Goal: Task Accomplishment & Management: Manage account settings

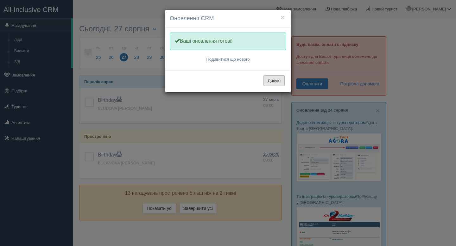
click at [274, 78] on button "Дякую" at bounding box center [274, 80] width 21 height 11
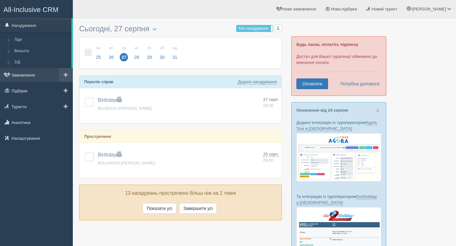
click at [23, 81] on link "Замовлення" at bounding box center [36, 75] width 73 height 14
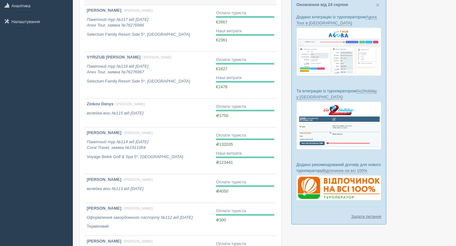
scroll to position [106, 0]
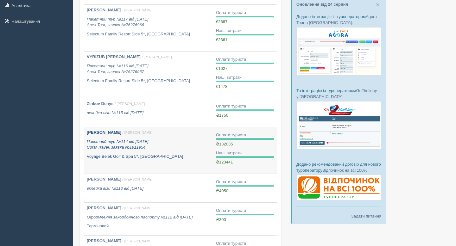
click at [124, 148] on icon "Пакетний тур №114 від 02.11.2023 Coral Travel, заявка №1911954" at bounding box center [118, 144] width 62 height 11
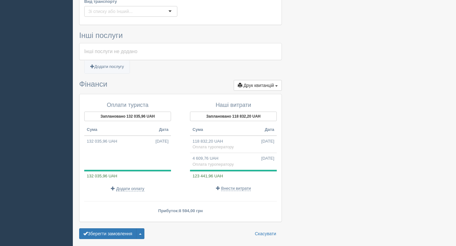
scroll to position [435, 0]
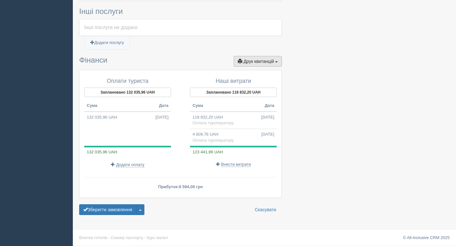
click at [276, 61] on span "button" at bounding box center [276, 61] width 3 height 1
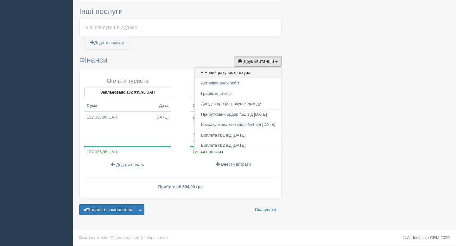
click at [230, 71] on link "+ Новий рахунок-фактура" at bounding box center [238, 73] width 87 height 10
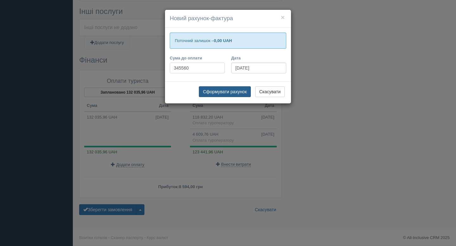
type input "345560"
click at [237, 91] on button "Сформувати рахунок" at bounding box center [225, 91] width 52 height 11
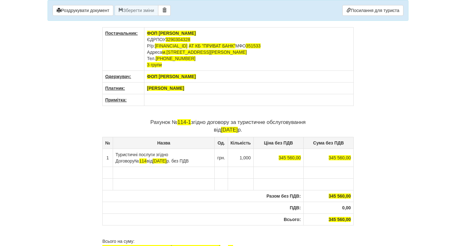
click at [260, 61] on td "ФОП ПІДДУБНА ВАЛЕРІЯ ГЕННАДІЇВНА ЄДРПОУ 3290304328 Р/р: UA893515330000026006052…" at bounding box center [248, 49] width 209 height 43
click at [249, 77] on th "ФОП [PERSON_NAME]" at bounding box center [248, 77] width 209 height 12
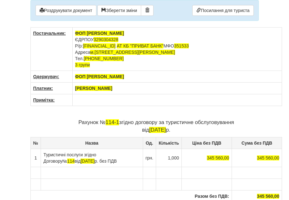
drag, startPoint x: 122, startPoint y: 89, endPoint x: 73, endPoint y: 89, distance: 48.8
click at [73, 89] on th "[PERSON_NAME]" at bounding box center [176, 89] width 209 height 12
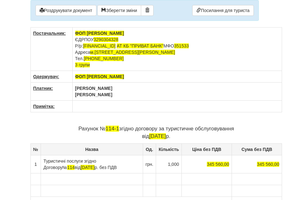
click at [75, 87] on th "Трапезніков Павло Вікторович" at bounding box center [176, 92] width 209 height 18
click at [133, 95] on th "ФОП Трапезніков Павло Вікторович" at bounding box center [176, 92] width 209 height 18
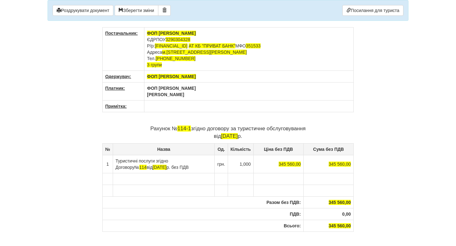
click at [189, 131] on p "Рахунок № 114-1 згідно договору за туристичне обслуговування від 27.08.2025 р." at bounding box center [228, 132] width 252 height 15
click at [221, 138] on span "[DATE]" at bounding box center [229, 136] width 17 height 6
click at [157, 172] on td "Туристичні послуги згідно Договору № 114 від 02.11.2023 р. без ПДВ" at bounding box center [164, 164] width 102 height 18
click at [129, 169] on td "Туристичні послуги згідно Договору № 114 від 02.11.2023 р. без ПДВ" at bounding box center [164, 164] width 102 height 18
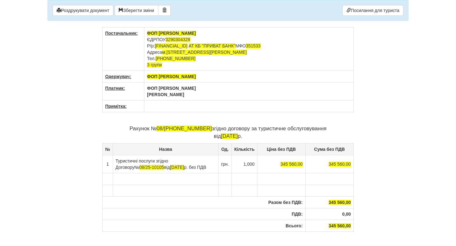
click at [179, 169] on td "Туристичні послуги згідно Договору № 08/25-10105 від 02.11.2023 р. без ПДВ" at bounding box center [165, 164] width 105 height 18
click at [162, 170] on td "Туристичні послуги згідно Договору № 08/25-10105 від 02.11.205 р. без ПДВ" at bounding box center [166, 164] width 107 height 18
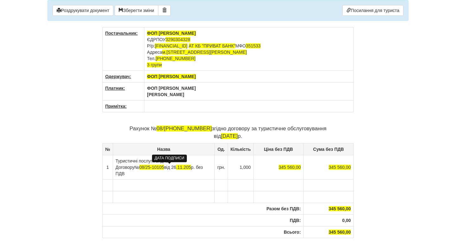
click at [176, 169] on span ".11.205" at bounding box center [183, 167] width 15 height 5
click at [177, 170] on span ".08.205" at bounding box center [183, 167] width 15 height 5
click at [237, 170] on td "1,000" at bounding box center [241, 167] width 26 height 24
click at [297, 166] on span "345 560,00" at bounding box center [290, 167] width 22 height 5
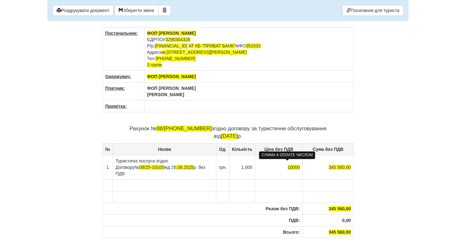
click at [324, 169] on td "345 560,00" at bounding box center [328, 167] width 51 height 24
click at [301, 165] on td "10000" at bounding box center [279, 167] width 48 height 24
click at [331, 207] on span "345 560,00" at bounding box center [340, 209] width 22 height 5
click at [343, 207] on span "345 560,00" at bounding box center [340, 209] width 22 height 5
click at [344, 230] on span "345 560,00" at bounding box center [340, 232] width 22 height 5
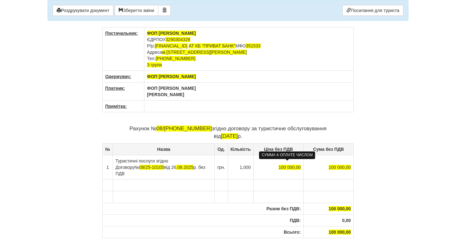
click at [248, 206] on th "Разом без ПДВ:" at bounding box center [203, 209] width 201 height 12
click at [197, 98] on th "ФОП Трапезніков Павло Вікторович" at bounding box center [248, 92] width 209 height 18
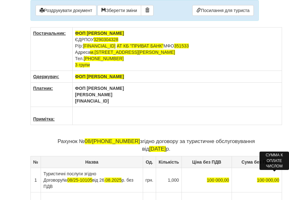
click at [180, 98] on th "ФОП Трапезніков Павло Вікторович UA223516070000026008270805801" at bounding box center [176, 95] width 209 height 24
click at [165, 100] on th "ФОП Трапезніков Павло Вікторович UA223516070000026008270805801" at bounding box center [176, 95] width 209 height 24
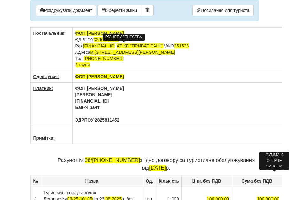
drag, startPoint x: 162, startPoint y: 47, endPoint x: 85, endPoint y: 46, distance: 77.6
click at [85, 46] on td "ФОП ПІДДУБНА ВАЛЕРІЯ ГЕННАДІЇВНА ЄДРПОУ 3290304328 Р/р: UA893515330000026006052…" at bounding box center [176, 49] width 209 height 43
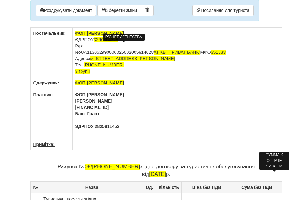
click at [89, 54] on td "ФОП ПІДДУБНА ВАЛЕРІЯ ГЕННАДІЇВНА ЄДРПОУ 3290304328 Р/р: NoUA1130529900000260020…" at bounding box center [176, 53] width 209 height 50
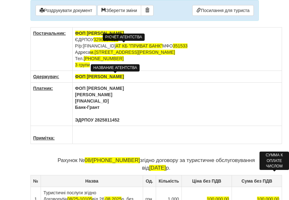
click at [136, 66] on td "ФОП ПІДДУБНА ВАЛЕРІЯ ГЕННАДІЇВНА ЄДРПОУ 3290304328 Р/р: UA113052990000026002005…" at bounding box center [176, 49] width 209 height 43
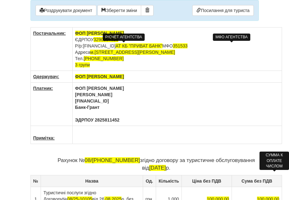
click at [188, 47] on span "351533" at bounding box center [180, 45] width 15 height 5
click at [239, 48] on td "ФОП ПІДДУБНА ВАЛЕРІЯ ГЕННАДІЇВНА ЄДРПОУ 3290304328 Р/р: UA113052990000026002005…" at bounding box center [176, 49] width 209 height 43
click at [242, 60] on td "ФОП ПІДДУБНА ВАЛЕРІЯ ГЕННАДІЇВНА ЄДРПОУ 3290304328 Р/р: UA113052990000026002005…" at bounding box center [176, 49] width 209 height 43
click at [175, 55] on td "ФОП ПІДДУБНА ВАЛЕРІЯ ГЕННАДІЇВНА ЄДРПОУ 3290304328 Р/р: UA113052990000026002005…" at bounding box center [176, 49] width 209 height 43
click at [159, 41] on td "ФОП ПІДДУБНА ВАЛЕРІЯ ГЕННАДІЇВНА ЄДРПОУ 3290304328 Р/р: UA113052990000026002005…" at bounding box center [176, 49] width 209 height 43
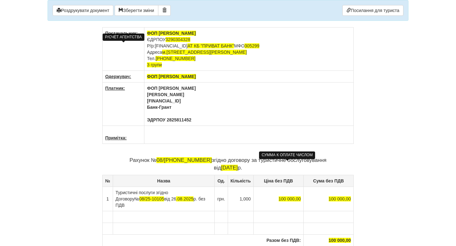
scroll to position [80, 0]
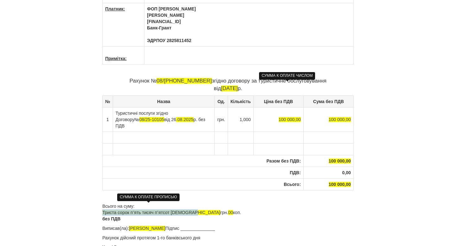
drag, startPoint x: 195, startPoint y: 207, endPoint x: 103, endPoint y: 207, distance: 91.9
click at [103, 207] on p "Всього на суму: Триста сорок пʼять тисяч пʼятсот шістдесят грн. 00 коп. без ПДВ" at bounding box center [228, 212] width 252 height 19
click at [206, 206] on p "Всього на суму: Сто тисяч грн. 00 коп. без ПДВ" at bounding box center [228, 212] width 252 height 19
click at [150, 226] on p "Виписав(ла): Валерия Підпис ______________" at bounding box center [228, 229] width 252 height 6
click at [244, 210] on p "Всього на суму: Сто тисяч грн. 00 коп. без ПДВ" at bounding box center [228, 212] width 252 height 19
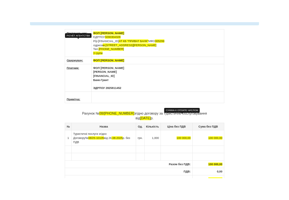
scroll to position [0, 0]
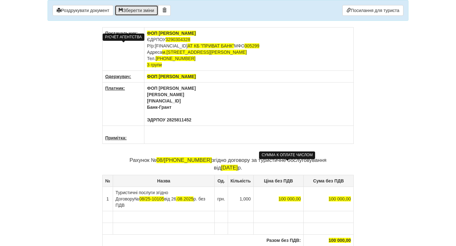
click at [152, 11] on button "Зберегти зміни" at bounding box center [137, 10] width 44 height 11
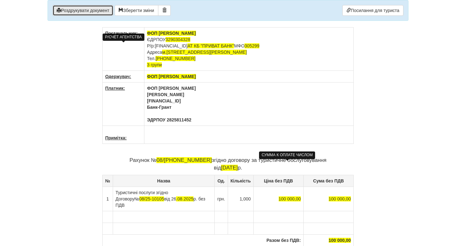
click at [92, 12] on button "Роздрукувати документ" at bounding box center [83, 10] width 61 height 11
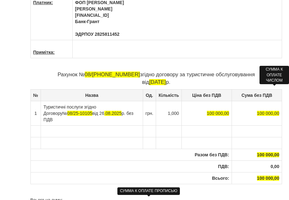
scroll to position [126, 0]
